Goal: Transaction & Acquisition: Purchase product/service

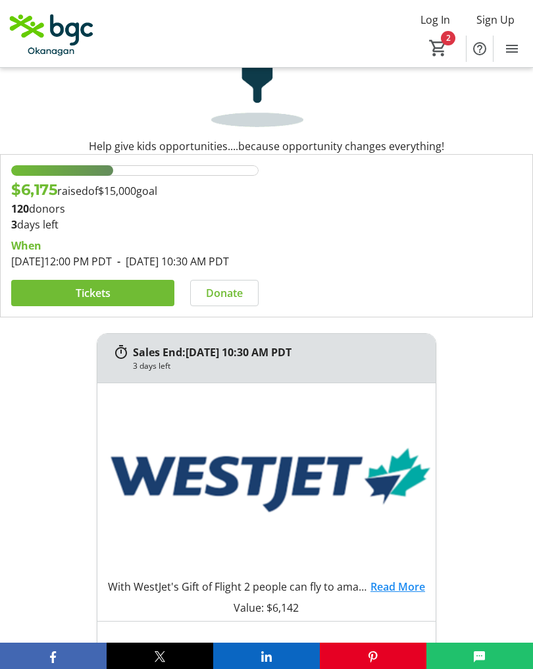
scroll to position [228, 0]
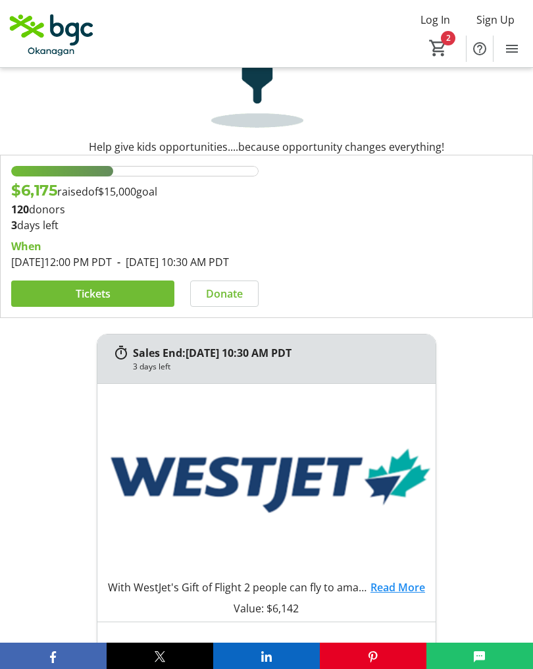
click at [78, 301] on span "Tickets" at bounding box center [93, 294] width 35 height 16
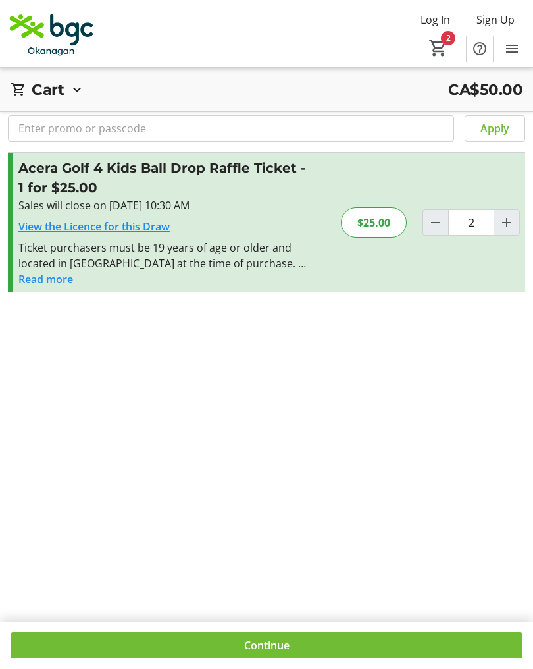
scroll to position [31, 0]
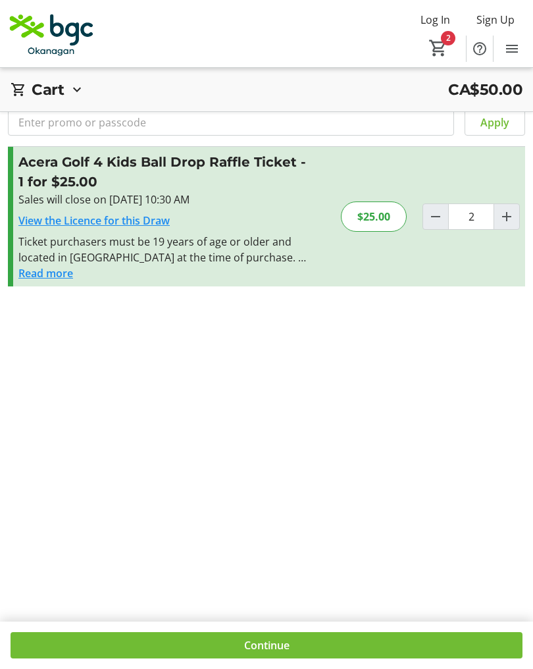
click at [163, 661] on span at bounding box center [267, 645] width 512 height 32
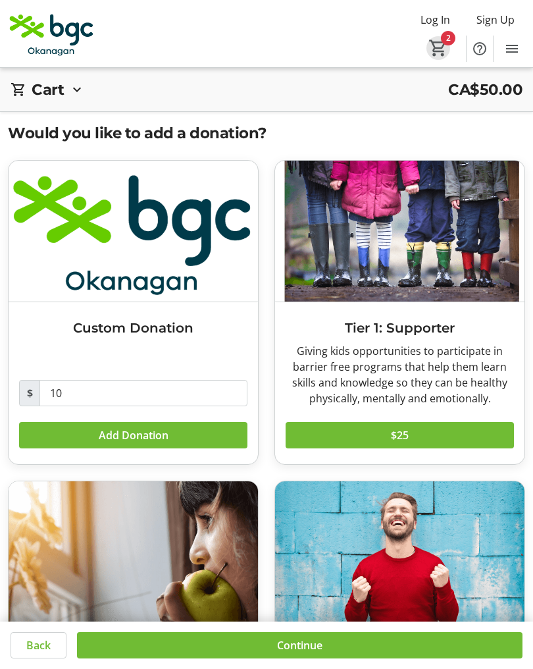
click at [443, 53] on mat-icon "2" at bounding box center [438, 48] width 20 height 20
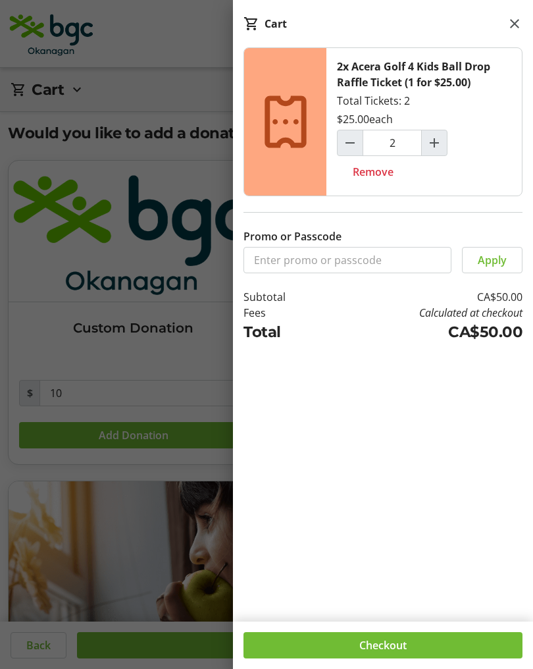
click at [503, 567] on div "2x Acera Golf 4 Kids Ball Drop Raffle Ticket (1 for $25.00) Total Tickets: 2 $2…" at bounding box center [383, 326] width 300 height 558
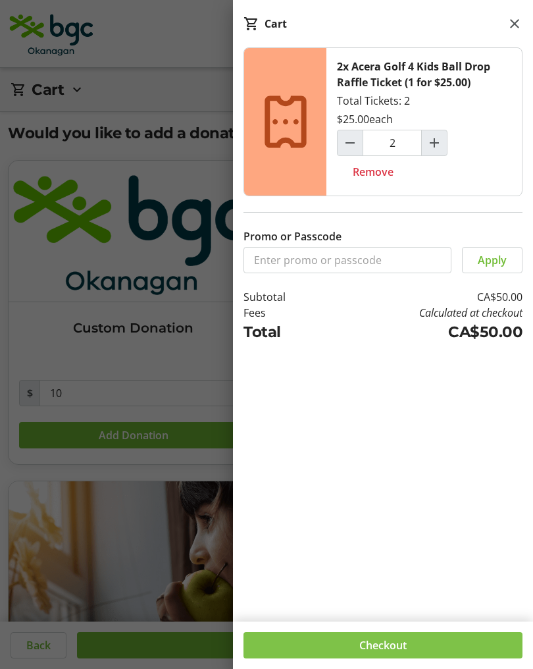
click at [357, 661] on span at bounding box center [382, 645] width 279 height 32
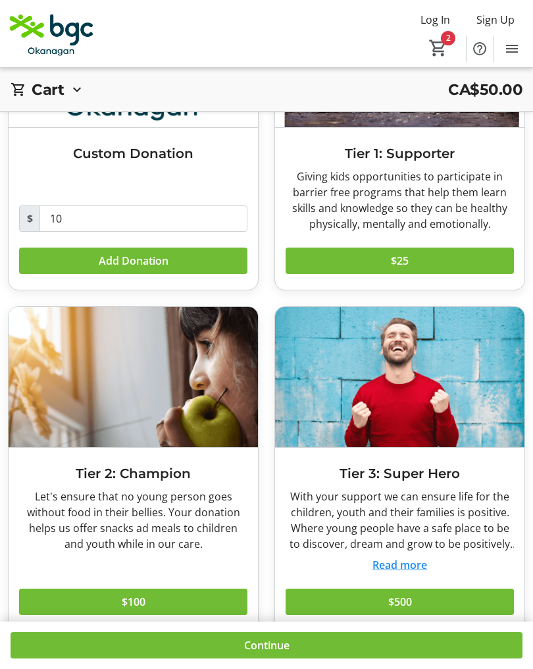
scroll to position [183, 0]
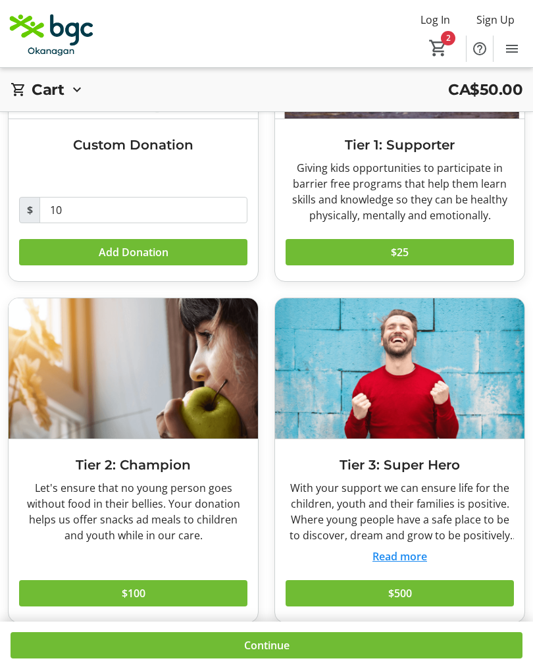
click at [253, 653] on span "Continue" at bounding box center [266, 645] width 45 height 16
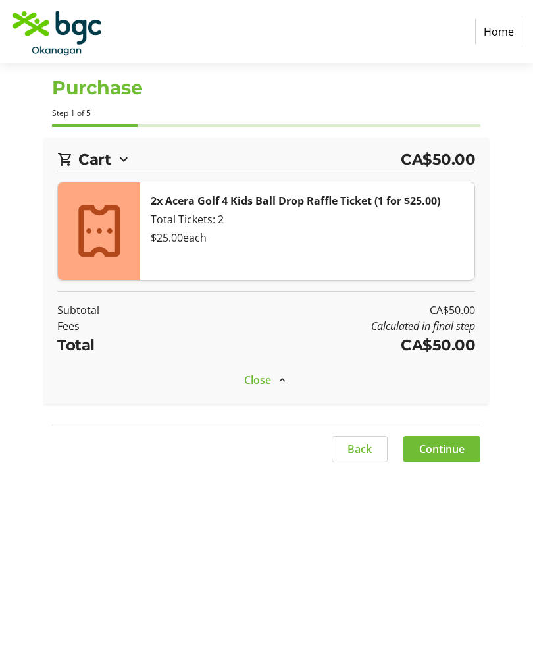
select select "CA"
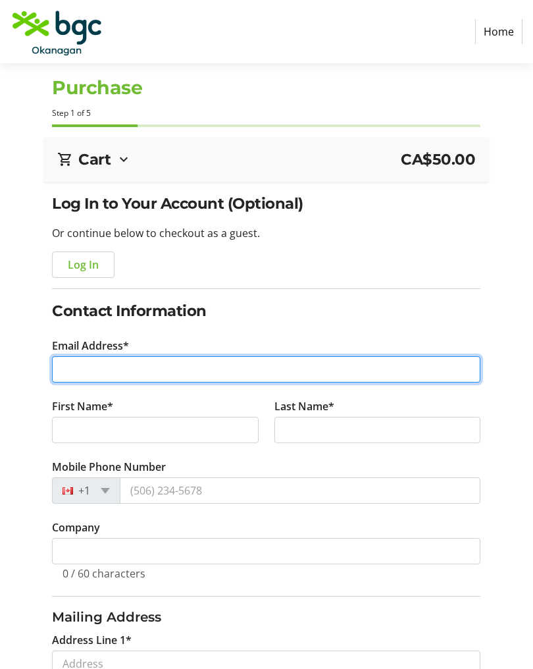
click at [77, 374] on input "Email Address*" at bounding box center [266, 369] width 428 height 26
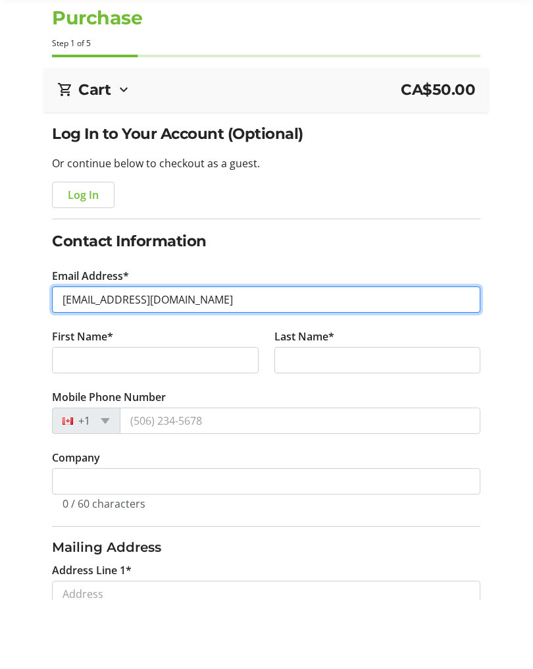
type input "[EMAIL_ADDRESS][DOMAIN_NAME]"
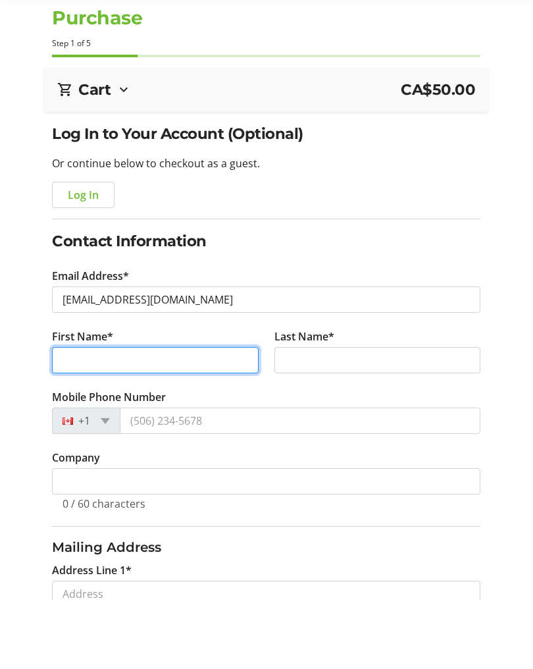
click at [76, 417] on input "First Name*" at bounding box center [155, 430] width 207 height 26
type input "[PERSON_NAME]"
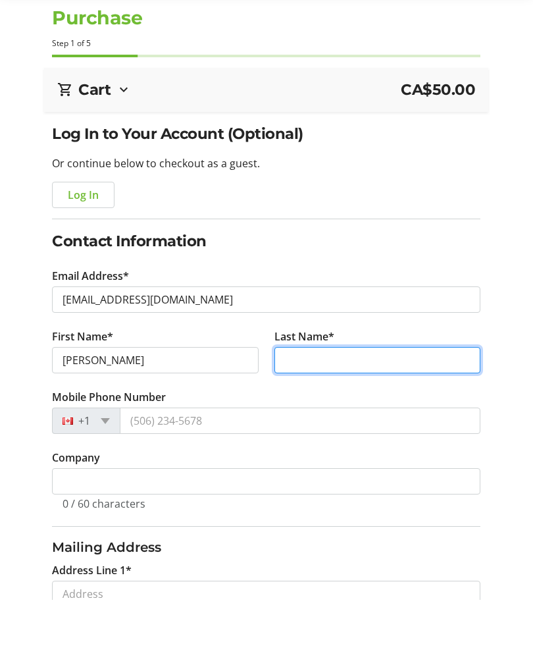
click at [301, 417] on input "Last Name*" at bounding box center [377, 430] width 207 height 26
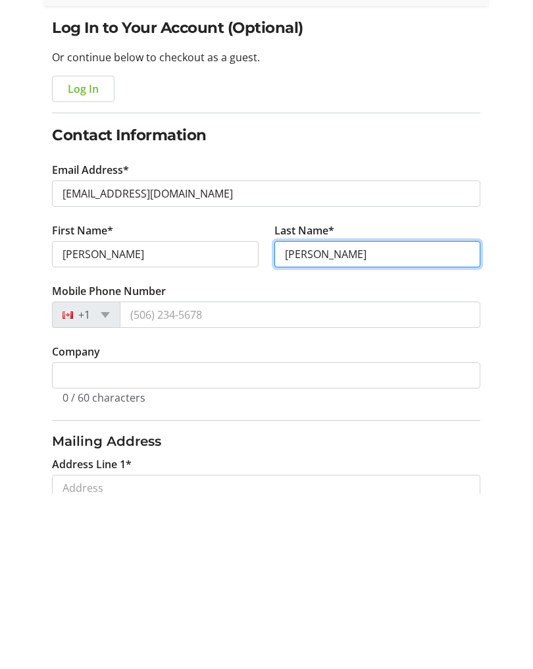
type input "[PERSON_NAME]"
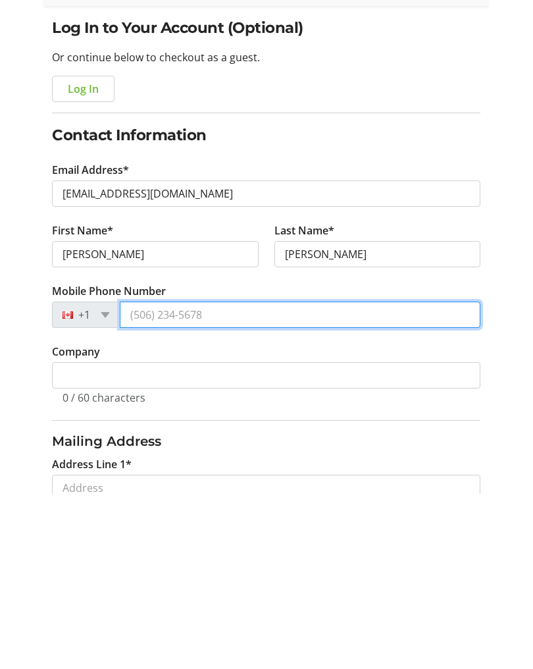
click at [203, 477] on input "Mobile Phone Number" at bounding box center [300, 490] width 361 height 26
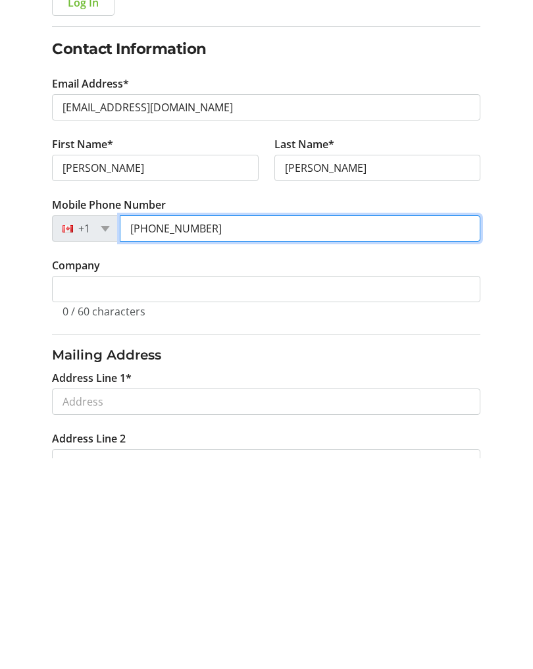
scroll to position [57, 0]
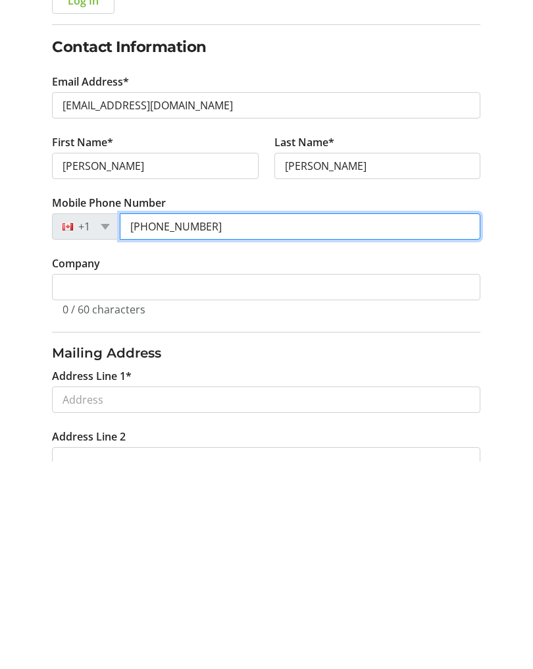
type input "[PHONE_NUMBER]"
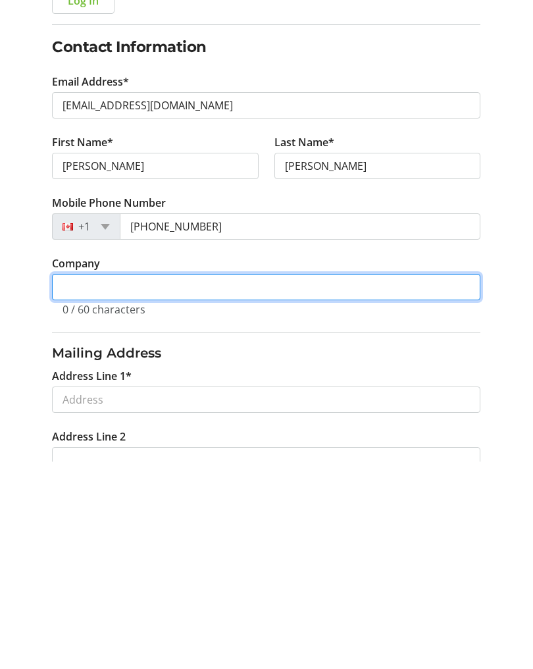
click at [78, 481] on input "Company" at bounding box center [266, 494] width 428 height 26
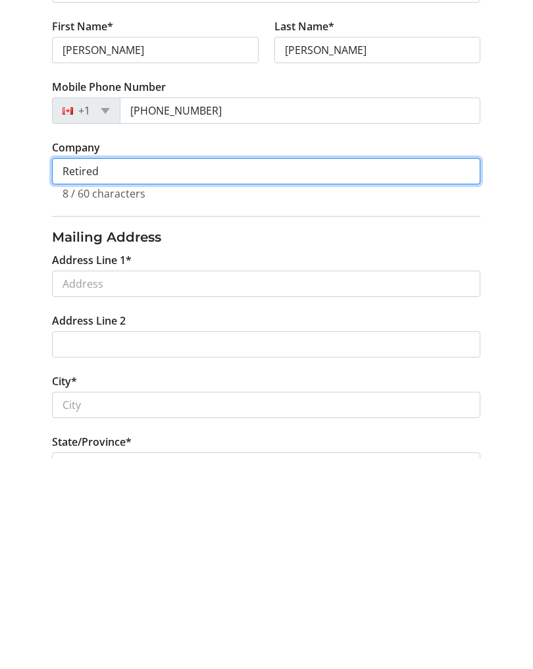
scroll to position [180, 0]
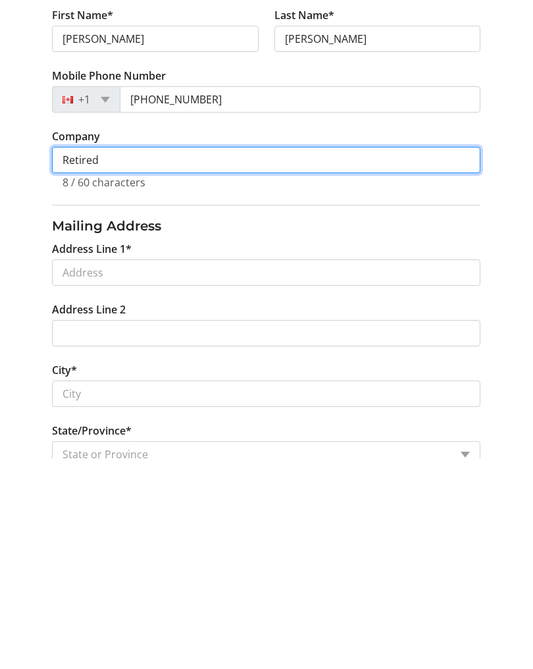
type input "Retired"
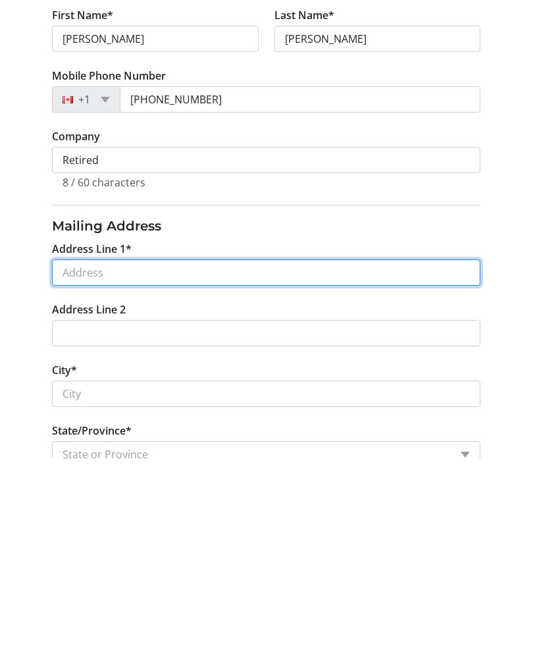
click at [80, 470] on input "Address Line 1*" at bounding box center [266, 483] width 428 height 26
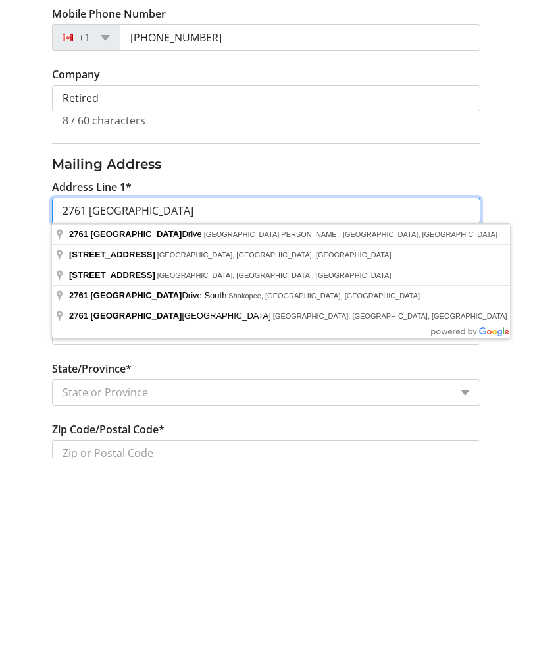
scroll to position [249, 0]
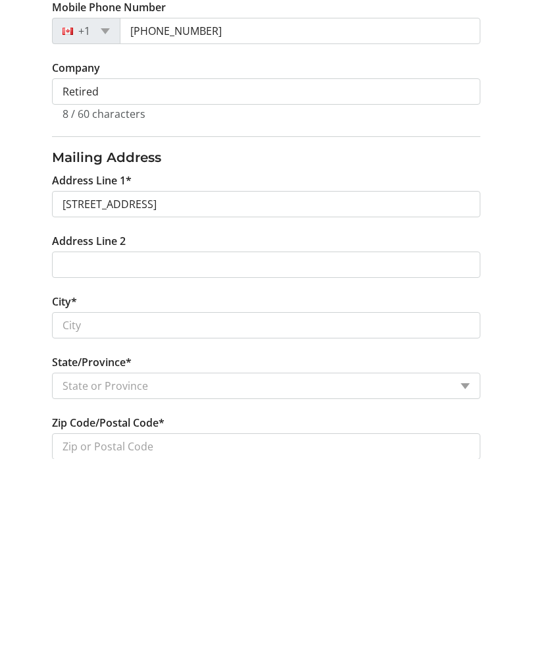
type input "[STREET_ADDRESS]"
type input "West Kelowna"
select select "BC"
type input "V1Z 1Y5"
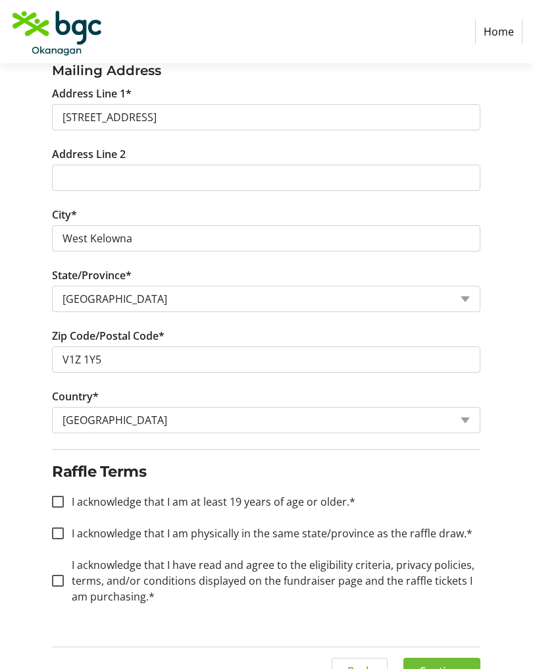
scroll to position [554, 0]
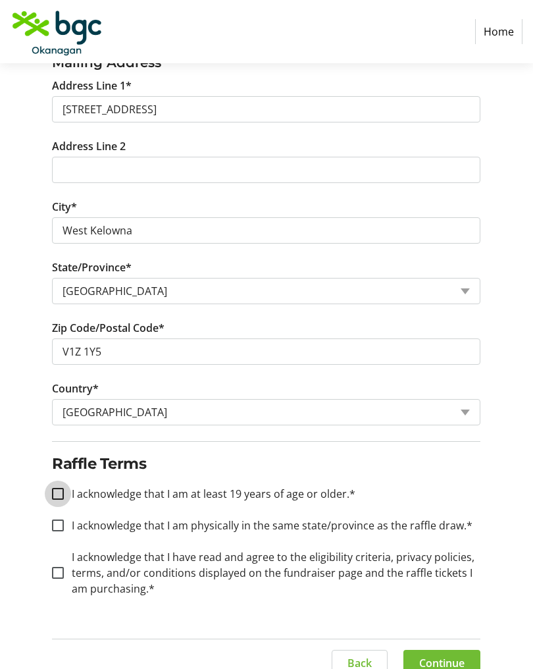
click at [54, 493] on input "I acknowledge that I am at least 19 years of age or older.*" at bounding box center [58, 494] width 12 height 12
checkbox input "true"
click at [56, 526] on input "I acknowledge that I am physically in the same state/province as the raffle dra…" at bounding box center [58, 525] width 12 height 12
checkbox input "true"
click at [56, 574] on input "I acknowledge that I have read and agree to the eligibility criteria, privacy p…" at bounding box center [58, 573] width 12 height 12
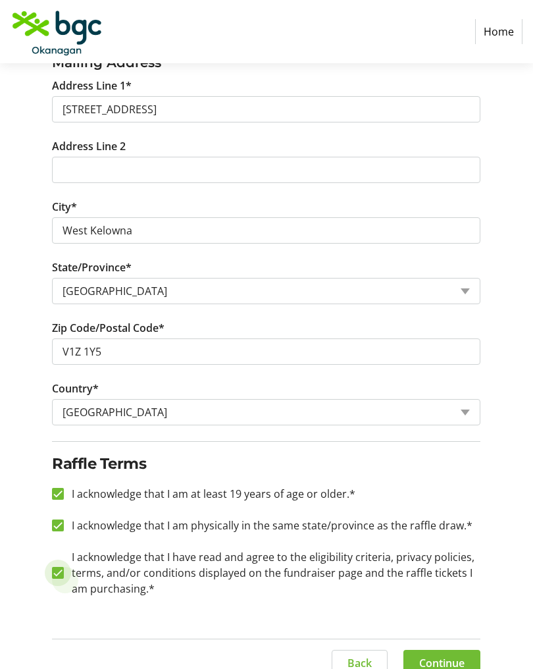
checkbox input "true"
click at [443, 663] on span "Continue" at bounding box center [441, 663] width 45 height 16
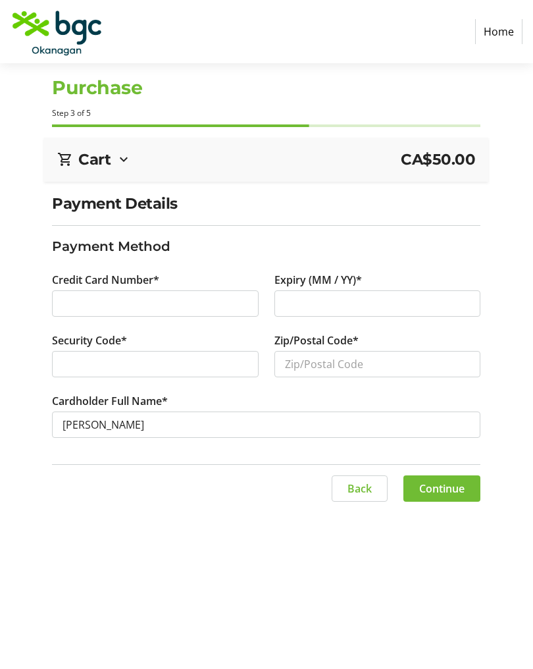
click at [293, 293] on div at bounding box center [377, 303] width 207 height 26
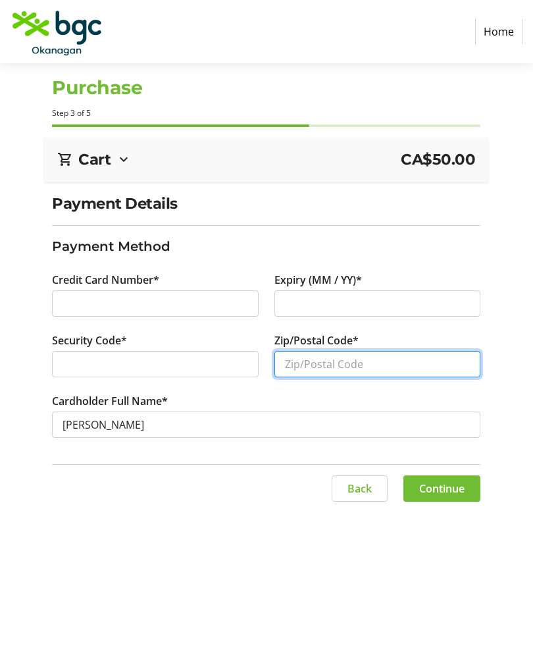
click at [312, 355] on input "Zip/Postal Code*" at bounding box center [377, 364] width 207 height 26
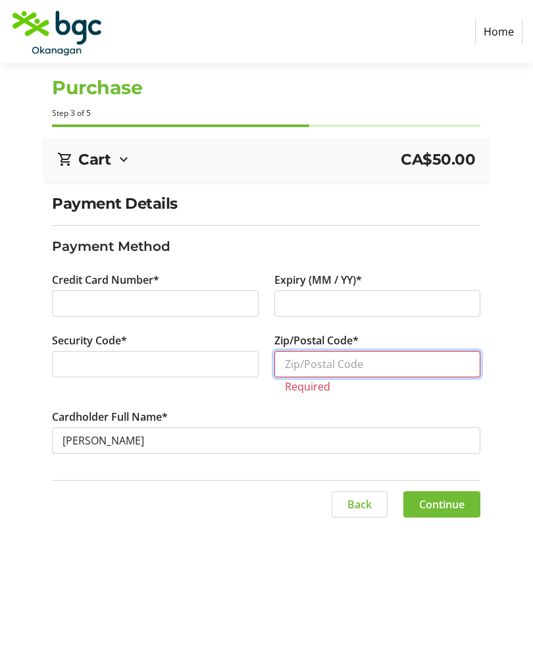
click at [302, 360] on input "Zip/Postal Code*" at bounding box center [377, 364] width 207 height 26
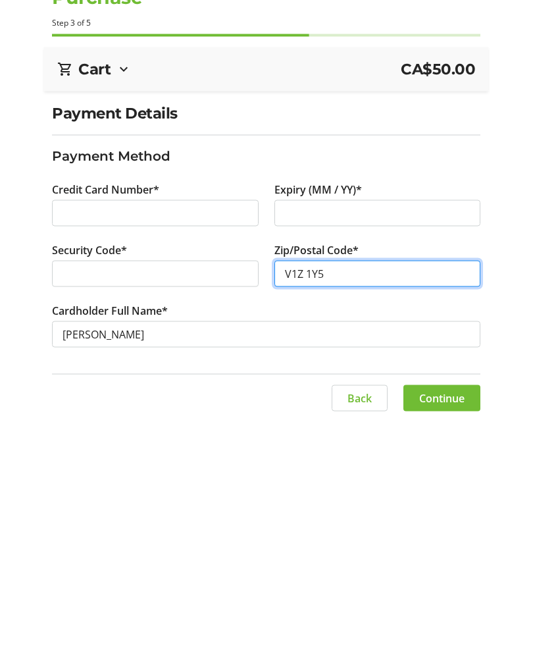
type input "V1Z 1Y5"
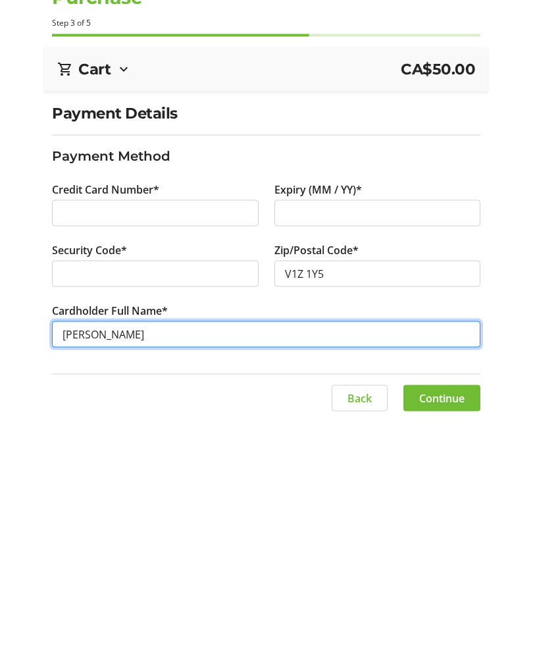
click at [142, 411] on input "[PERSON_NAME]" at bounding box center [266, 424] width 428 height 26
type input "[PERSON_NAME]"
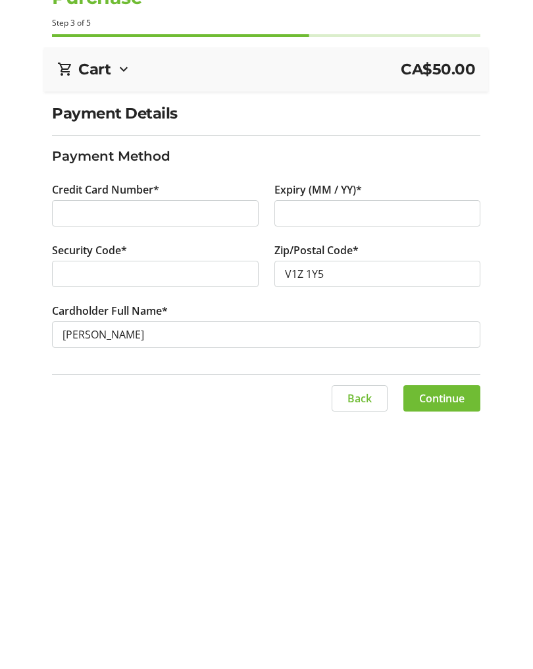
click at [435, 480] on span "Continue" at bounding box center [441, 488] width 45 height 16
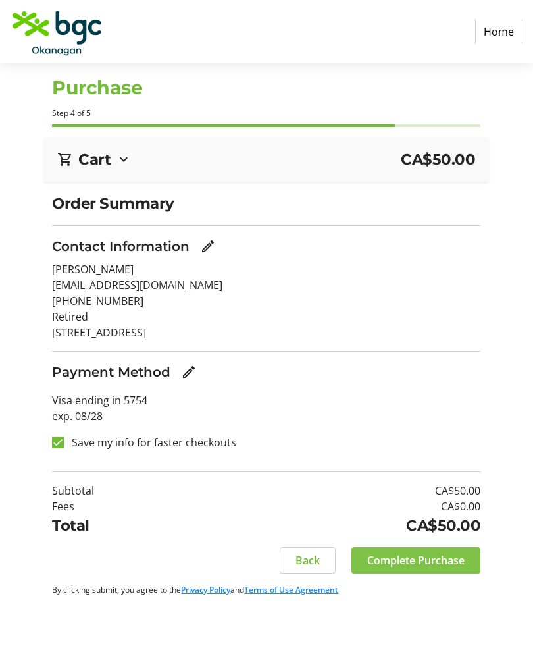
click at [400, 552] on span "Complete Purchase" at bounding box center [415, 560] width 97 height 16
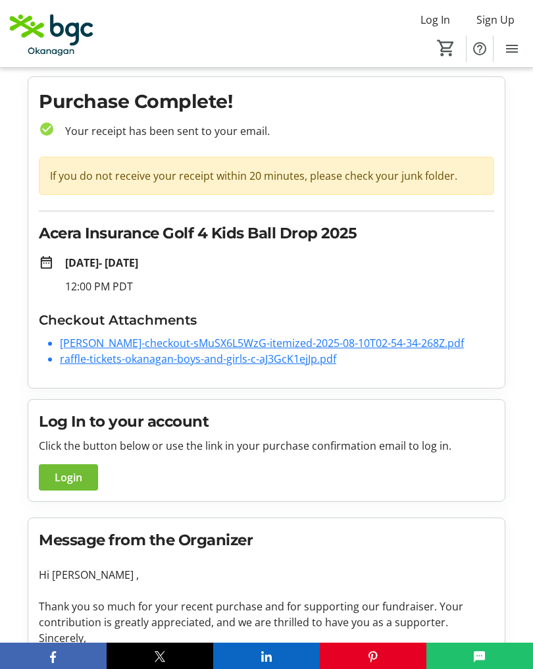
scroll to position [5, 0]
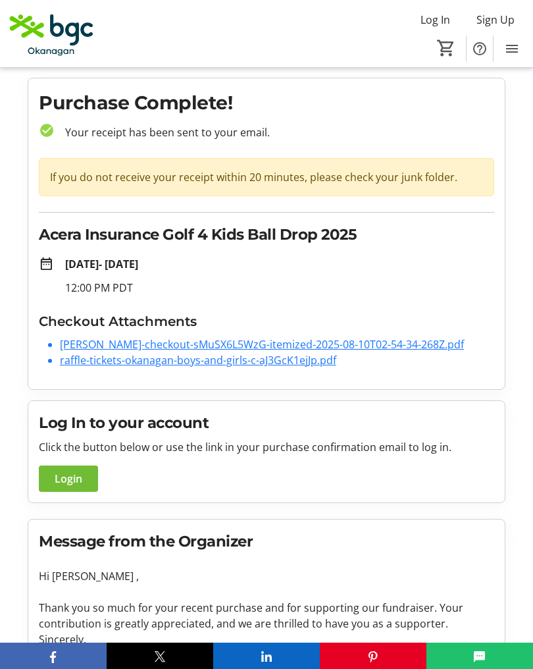
click at [92, 349] on link "[PERSON_NAME]-checkout-sMuSX6L5WzG-itemized-2025-08-10T02-54-34-268Z.pdf" at bounding box center [262, 344] width 404 height 14
